Goal: Transaction & Acquisition: Purchase product/service

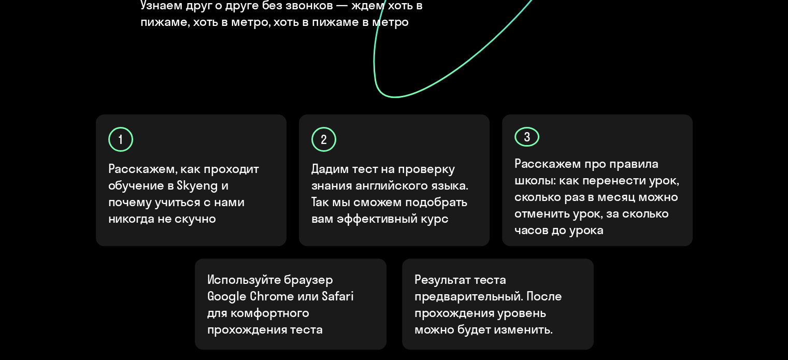
scroll to position [311, 0]
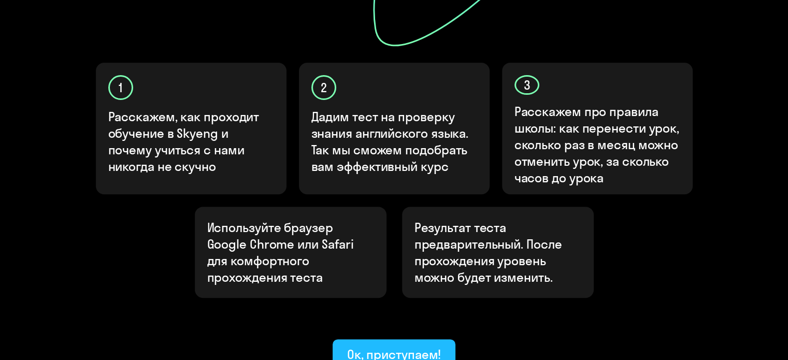
click at [389, 346] on div "Ок, приступаем!" at bounding box center [394, 354] width 94 height 17
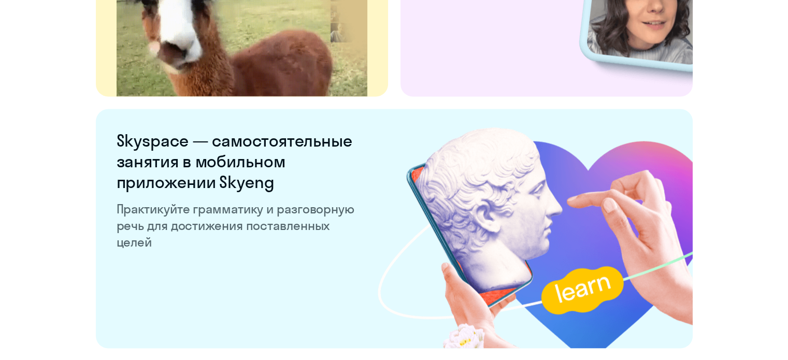
scroll to position [2042, 0]
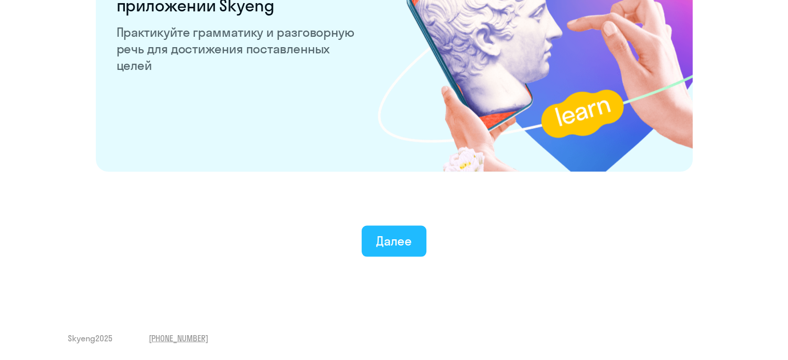
click at [406, 252] on button "Далее" at bounding box center [394, 241] width 65 height 31
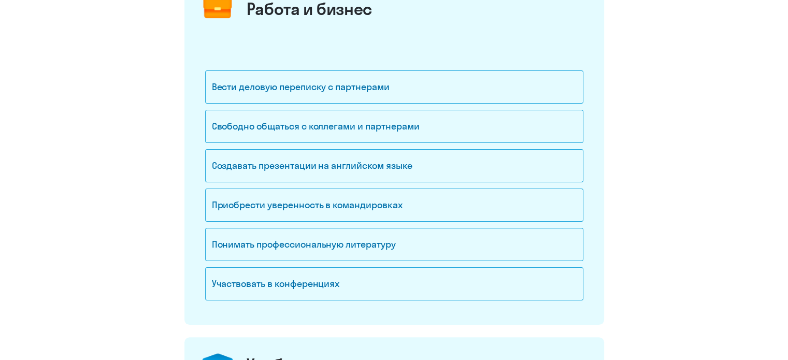
scroll to position [104, 0]
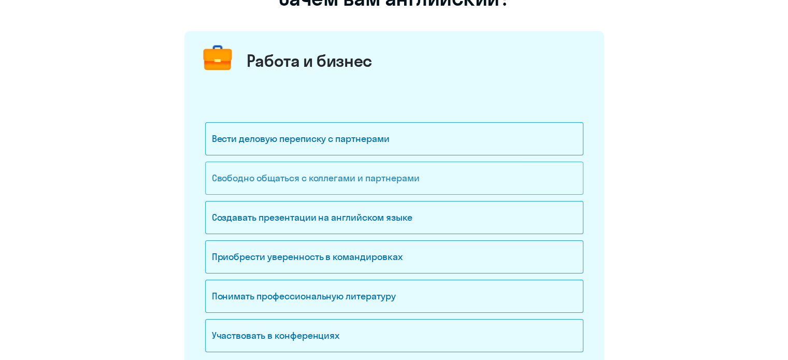
click at [344, 190] on div "Свободно общаться с коллегами и партнерами" at bounding box center [394, 178] width 378 height 33
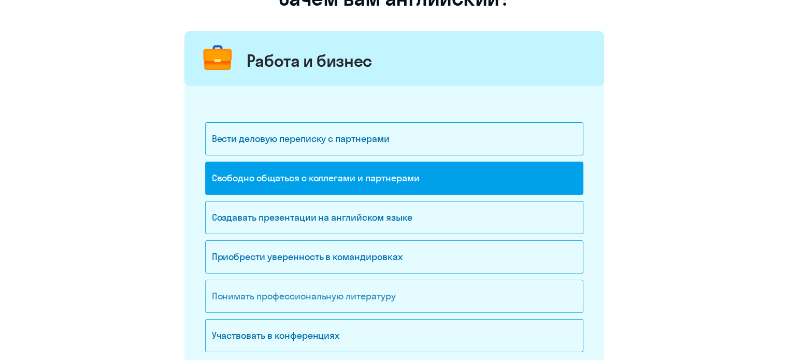
scroll to position [207, 0]
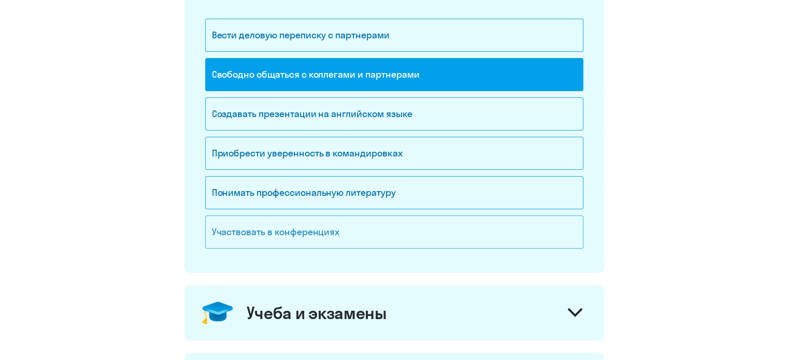
click at [280, 230] on div "Участвовать в конференциях" at bounding box center [394, 232] width 378 height 33
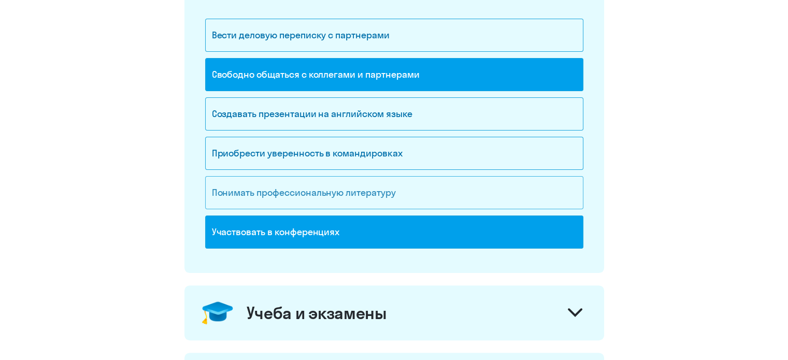
click at [318, 196] on div "Понимать профессиональную литературу" at bounding box center [394, 192] width 378 height 33
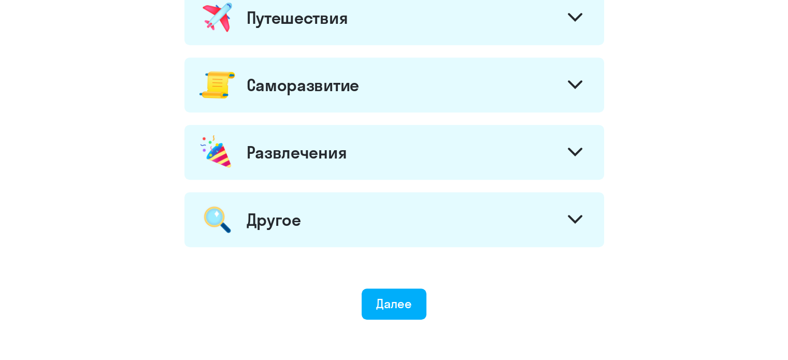
scroll to position [363, 0]
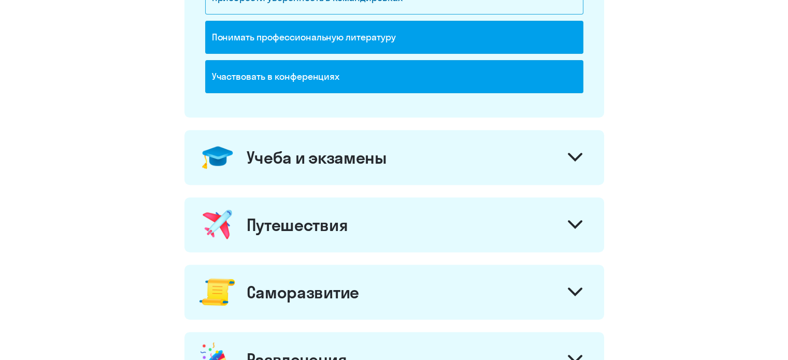
click at [572, 168] on div at bounding box center [575, 158] width 25 height 25
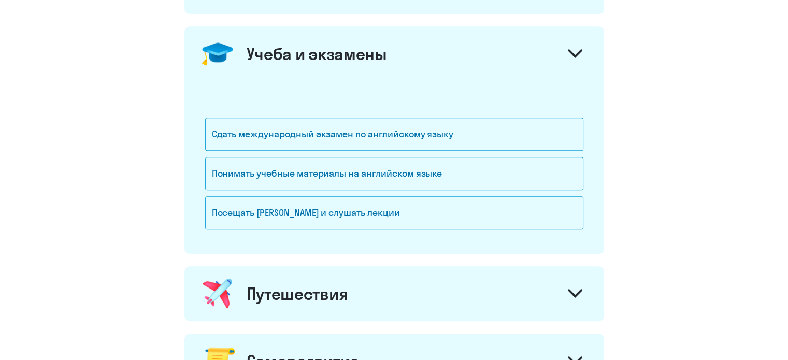
scroll to position [674, 0]
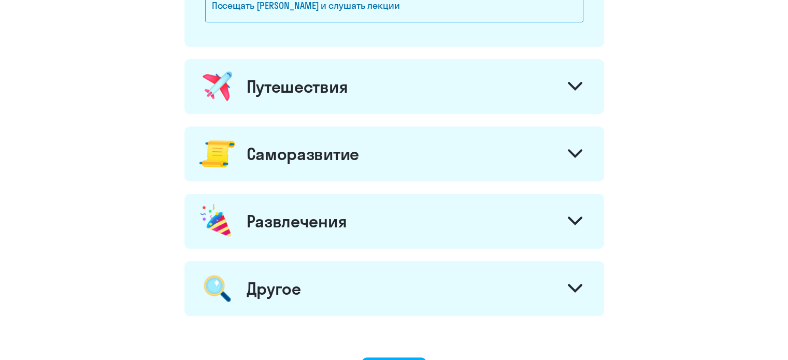
click at [564, 85] on div at bounding box center [575, 87] width 25 height 25
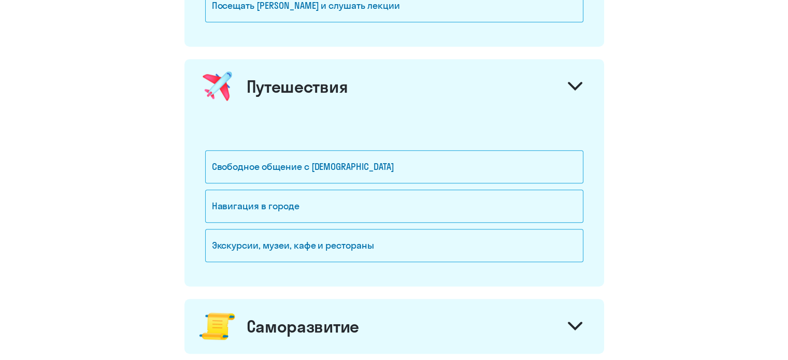
scroll to position [829, 0]
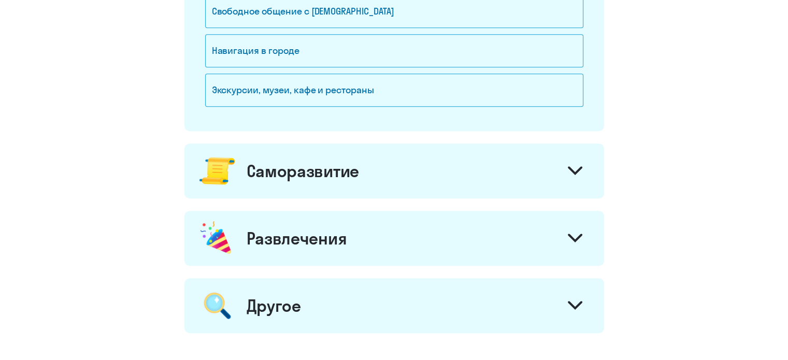
click at [443, 159] on div "Саморазвитие" at bounding box center [394, 171] width 420 height 55
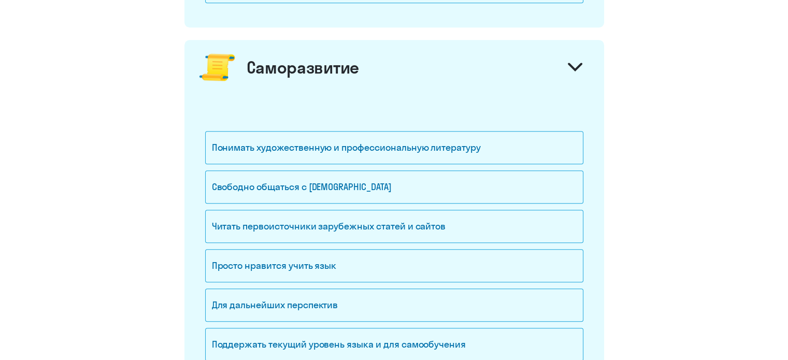
scroll to position [985, 0]
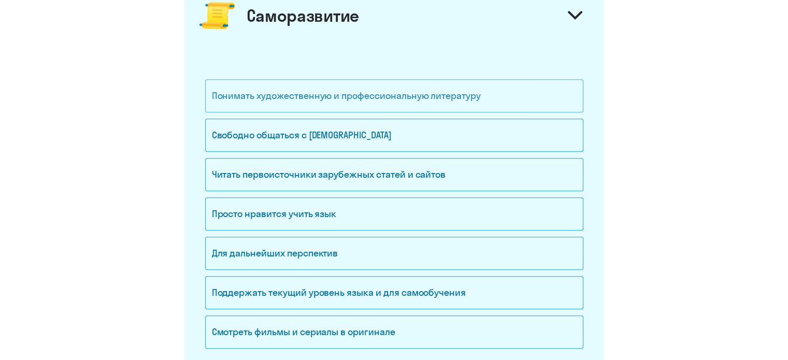
click at [325, 92] on div "Понимать художественную и профессиональную литературу" at bounding box center [394, 95] width 378 height 33
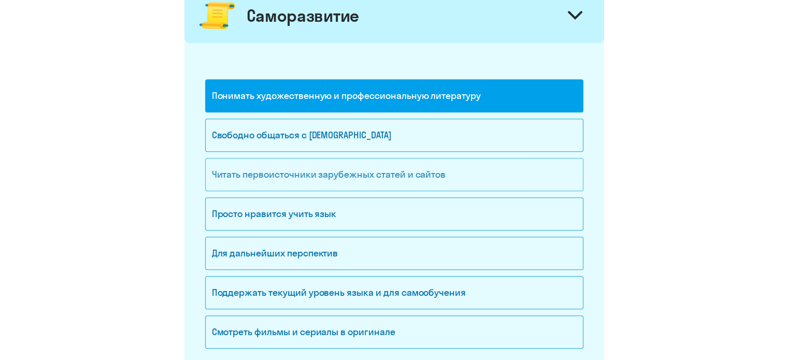
click at [450, 168] on div "Читать первоисточники зарубежных статей и сайтов" at bounding box center [394, 174] width 378 height 33
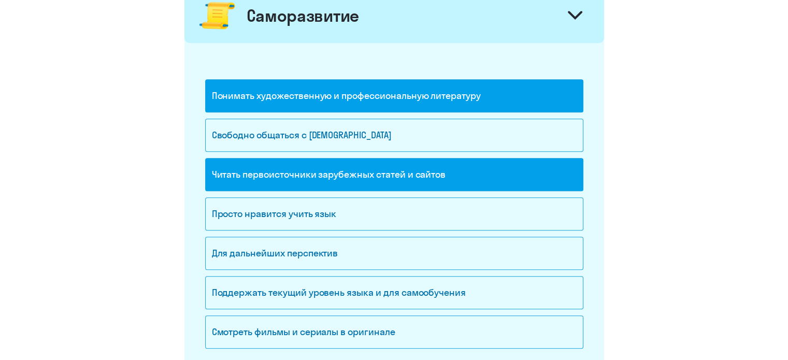
scroll to position [1088, 0]
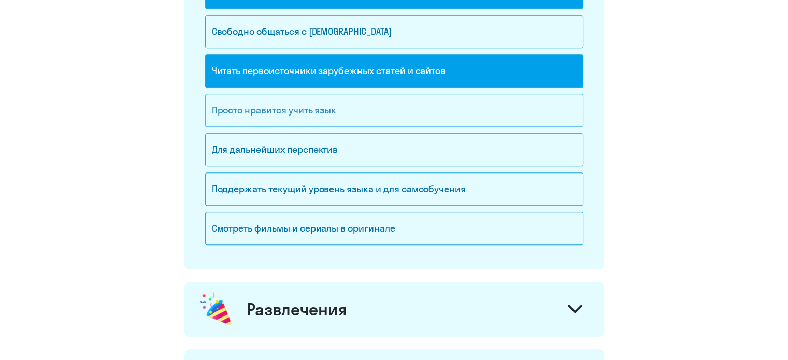
click at [274, 104] on div "Просто нравится учить язык" at bounding box center [394, 110] width 378 height 33
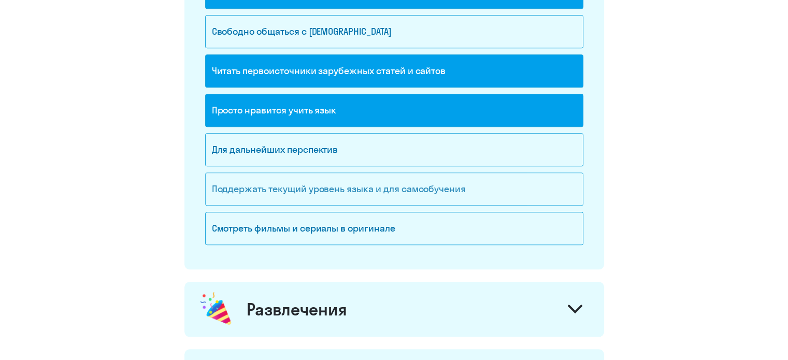
click at [379, 195] on div "Поддержать текущий уровень языка и для cамообучения" at bounding box center [394, 189] width 378 height 33
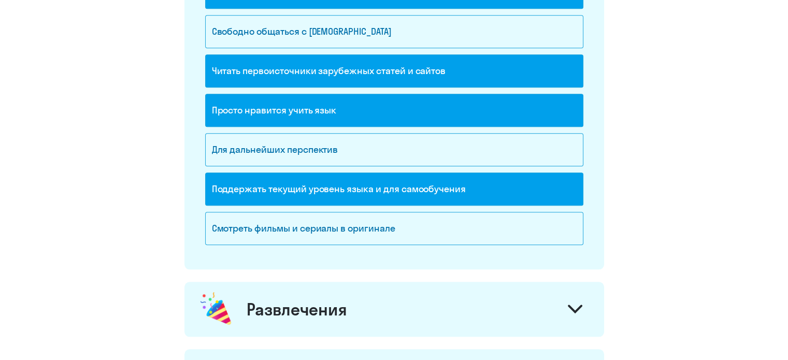
scroll to position [1192, 0]
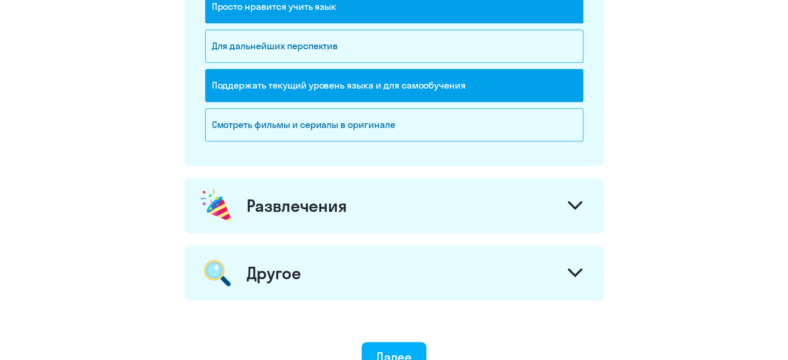
click at [394, 200] on div "Развлечения" at bounding box center [394, 205] width 420 height 55
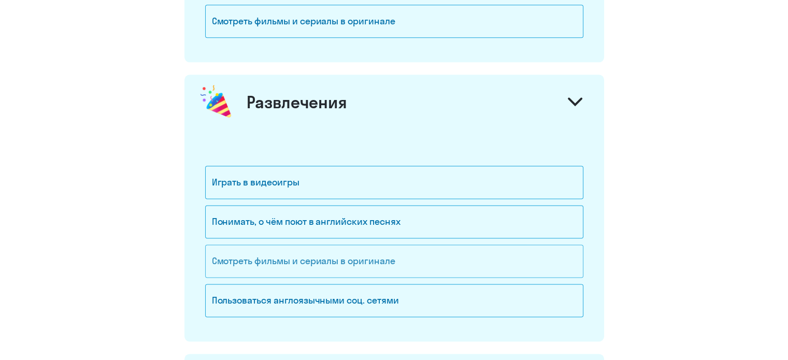
scroll to position [1399, 0]
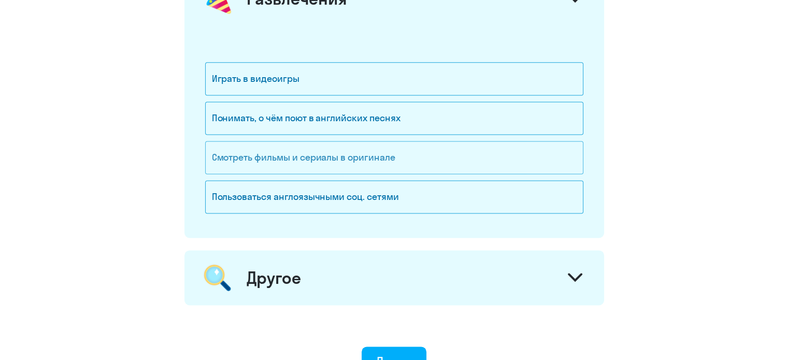
drag, startPoint x: 363, startPoint y: 154, endPoint x: 357, endPoint y: 155, distance: 6.8
click at [364, 154] on div "Смотреть фильмы и сериалы в оригинале" at bounding box center [394, 157] width 378 height 33
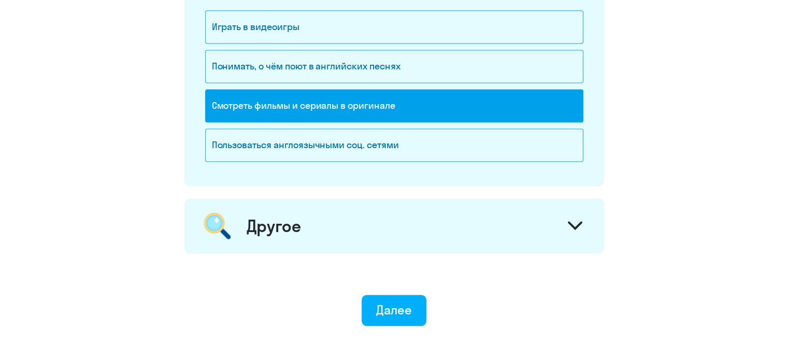
scroll to position [1503, 0]
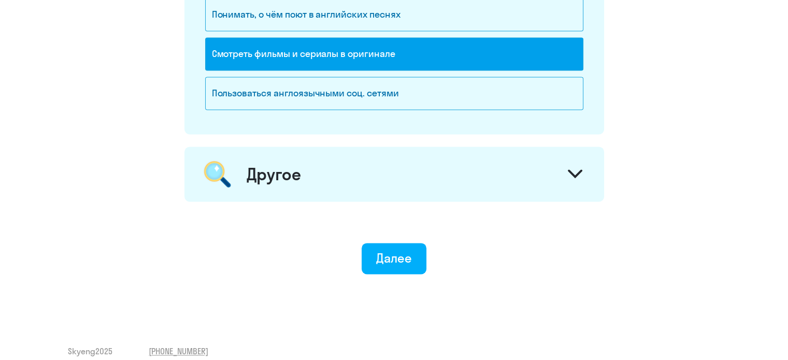
click at [319, 169] on div "Другое" at bounding box center [394, 174] width 420 height 55
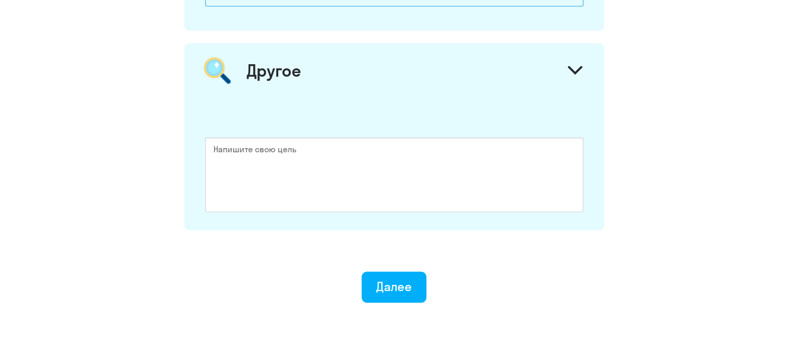
scroll to position [1643, 0]
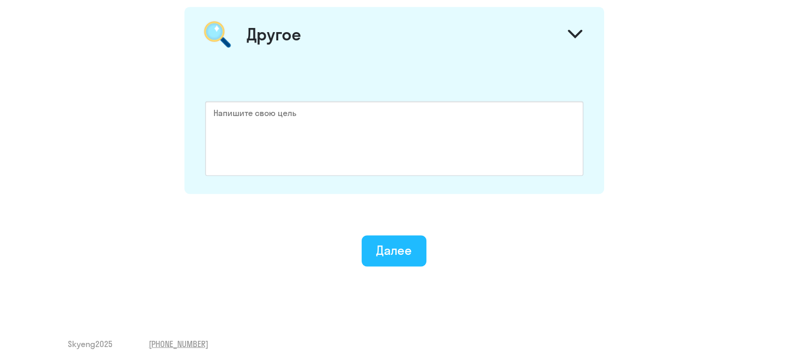
click at [390, 248] on div "Далее" at bounding box center [394, 250] width 36 height 17
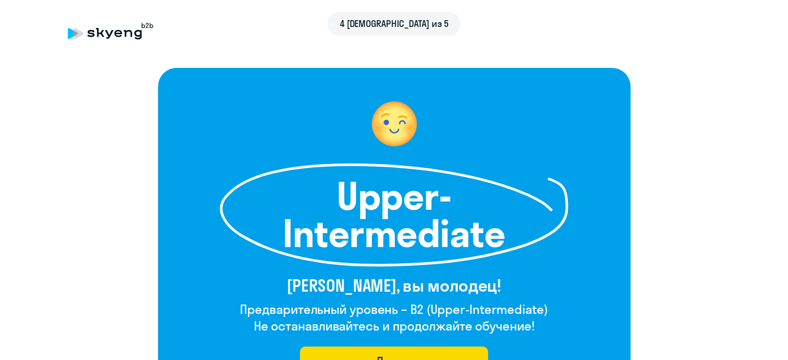
scroll to position [52, 0]
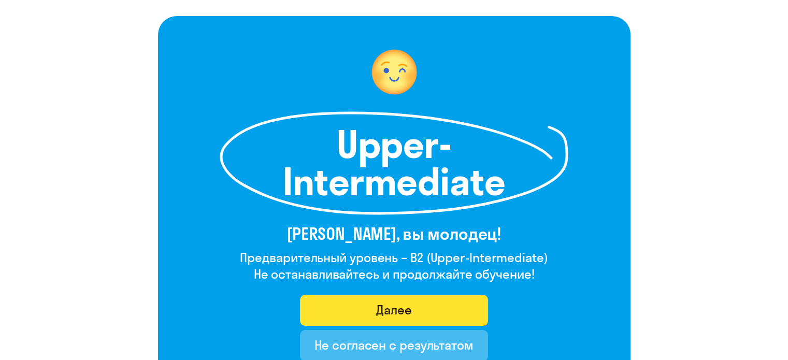
click at [377, 303] on div "Далее" at bounding box center [394, 310] width 36 height 17
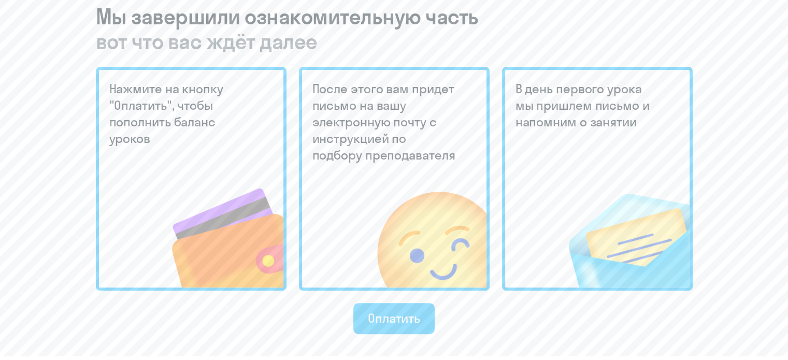
scroll to position [518, 0]
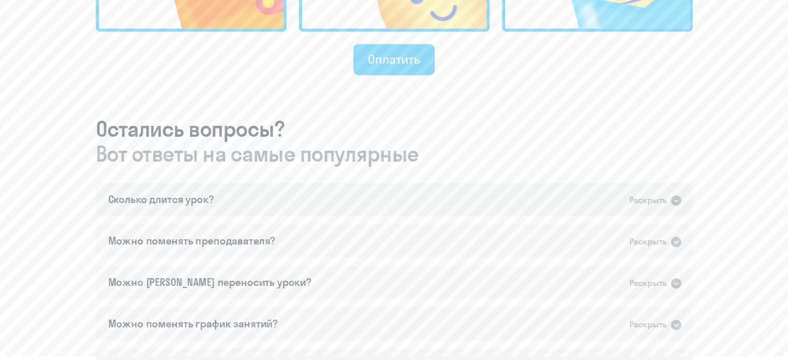
click at [674, 203] on icon at bounding box center [676, 200] width 10 height 10
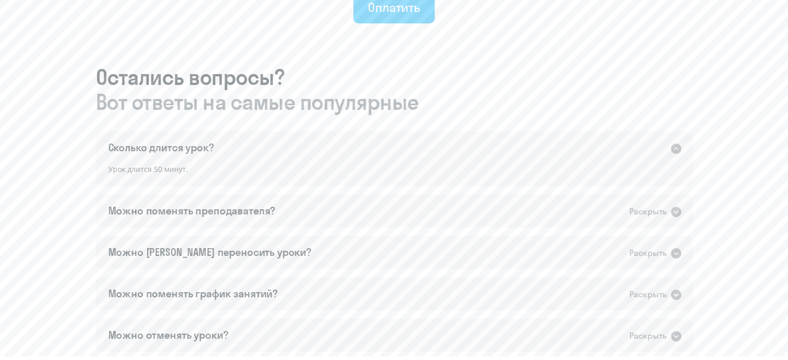
scroll to position [622, 0]
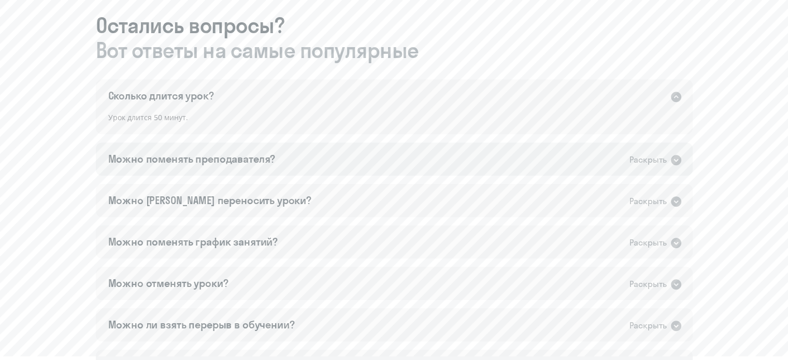
click at [668, 159] on div "Раскрыть" at bounding box center [656, 159] width 53 height 13
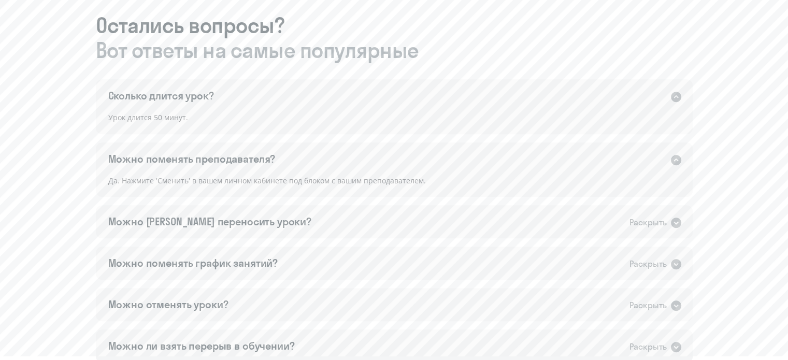
scroll to position [725, 0]
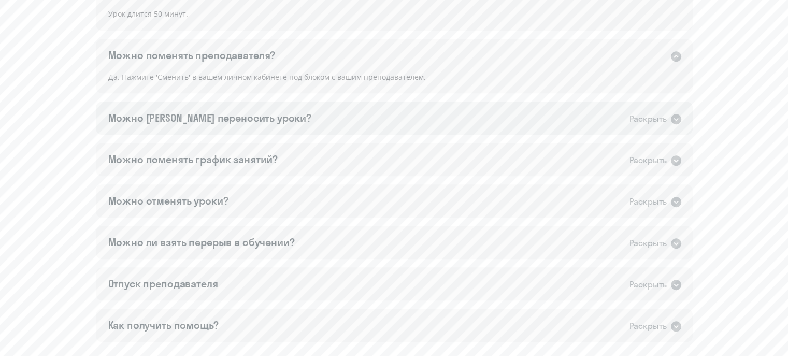
click at [665, 121] on div "Раскрыть" at bounding box center [648, 118] width 37 height 13
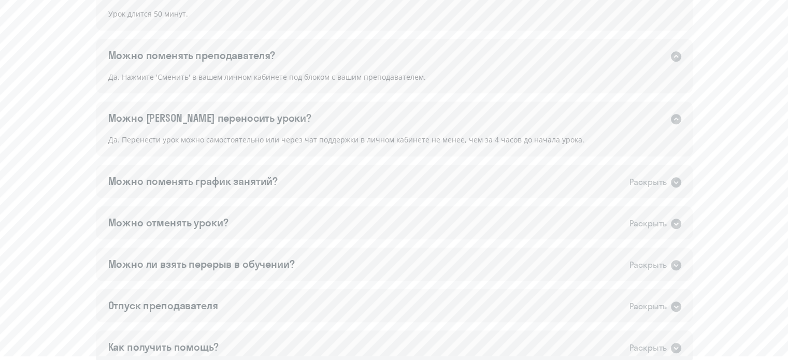
scroll to position [829, 0]
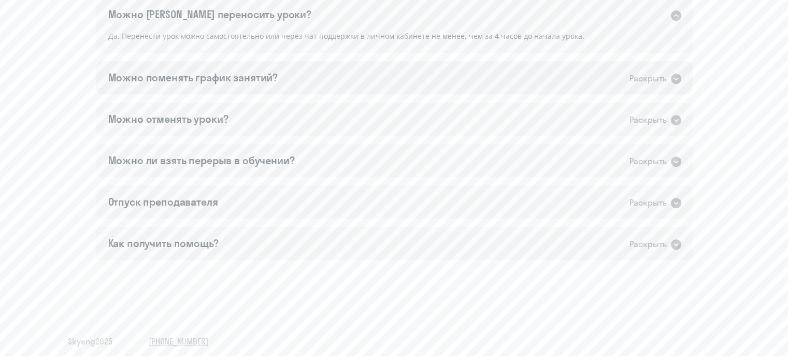
click at [655, 79] on div "Раскрыть" at bounding box center [648, 78] width 37 height 13
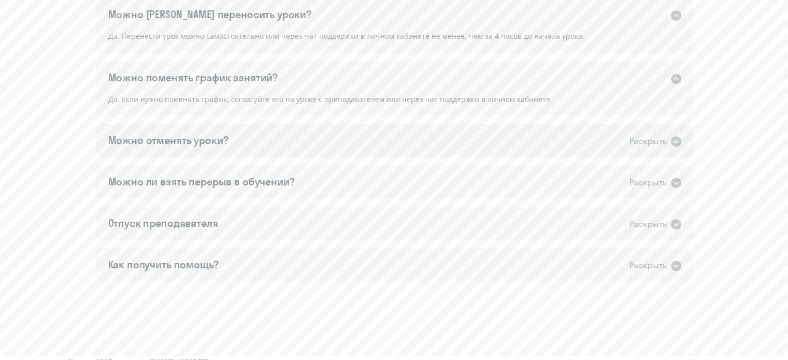
click at [645, 139] on div "Раскрыть" at bounding box center [648, 141] width 37 height 13
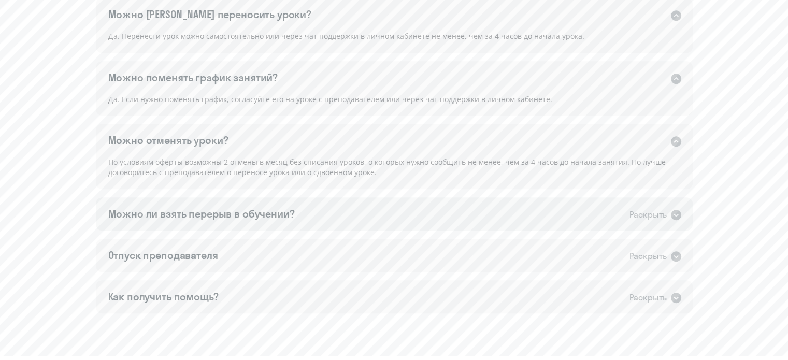
click at [647, 214] on div "Раскрыть" at bounding box center [648, 214] width 37 height 13
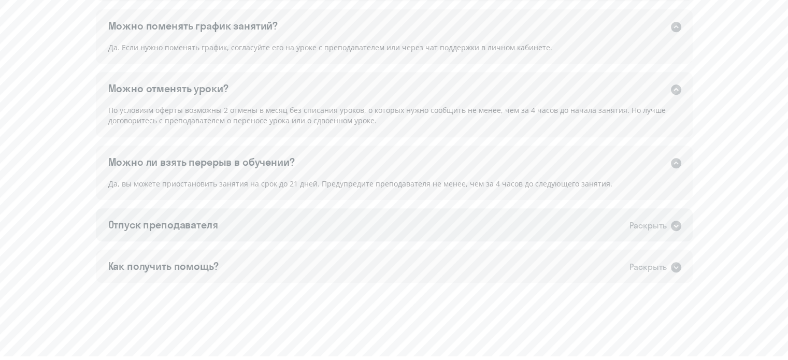
scroll to position [907, 0]
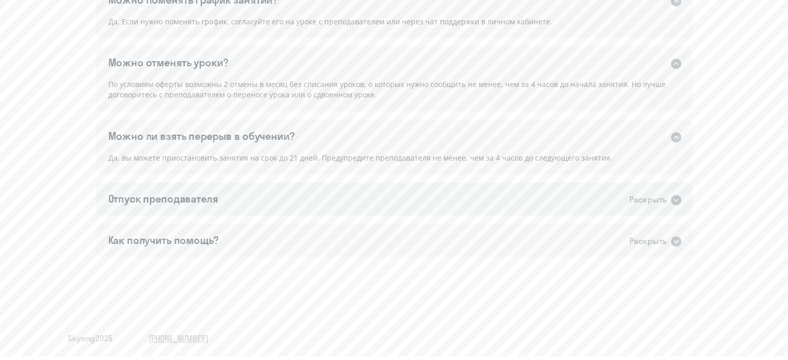
click at [644, 204] on div "Раскрыть" at bounding box center [648, 199] width 37 height 13
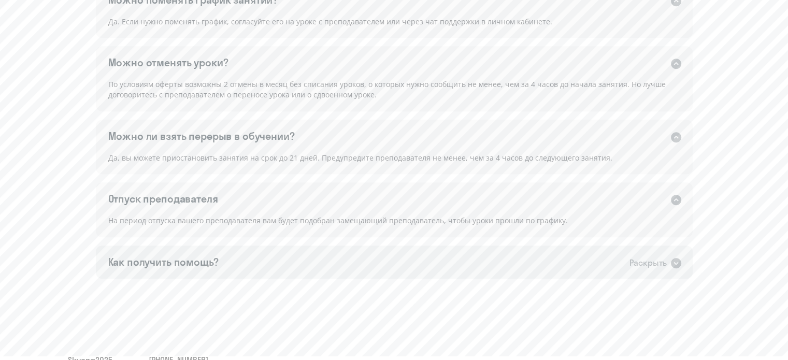
click at [644, 265] on div "Раскрыть" at bounding box center [648, 263] width 37 height 13
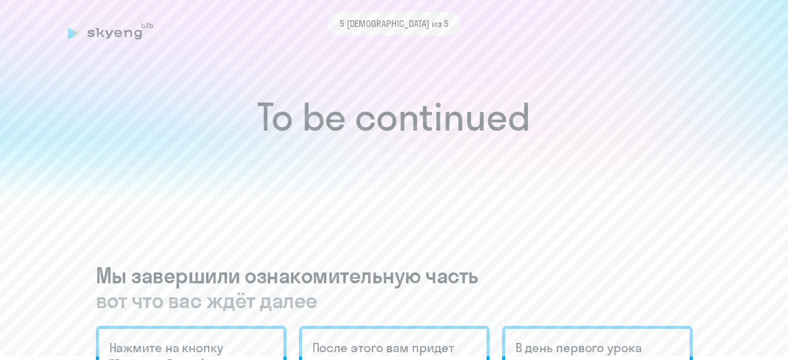
scroll to position [311, 0]
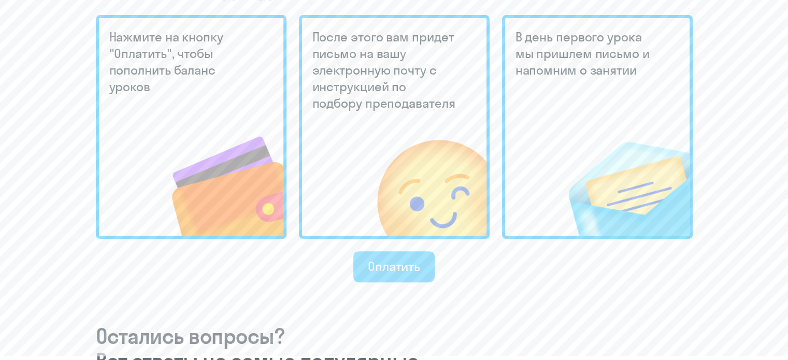
click at [397, 263] on div "Оплатить" at bounding box center [394, 266] width 52 height 17
